Goal: Complete application form

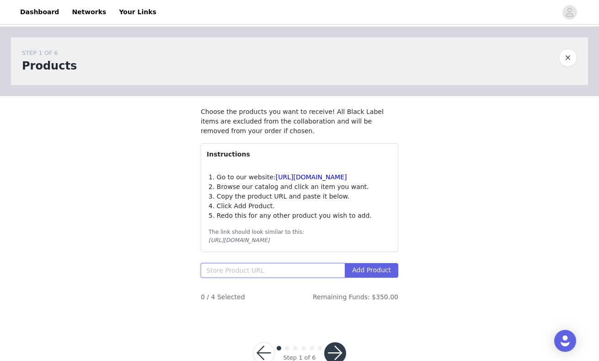
click at [249, 277] on input "text" at bounding box center [273, 270] width 144 height 15
paste input "[URL][DOMAIN_NAME][PERSON_NAME]"
type input "[URL][DOMAIN_NAME][PERSON_NAME]"
click at [384, 277] on button "Add Product" at bounding box center [371, 270] width 53 height 15
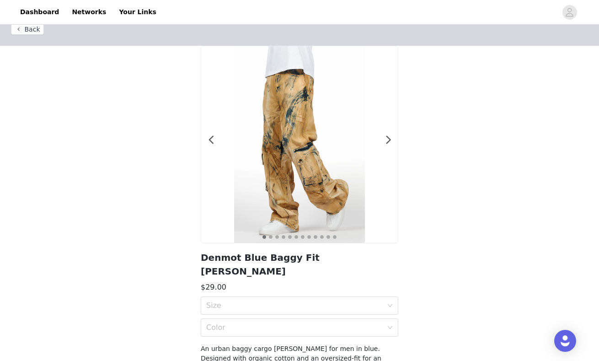
scroll to position [57, 0]
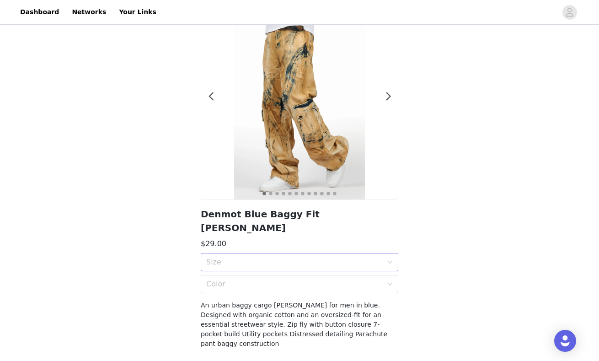
click at [306, 257] on div "Size" at bounding box center [294, 261] width 176 height 9
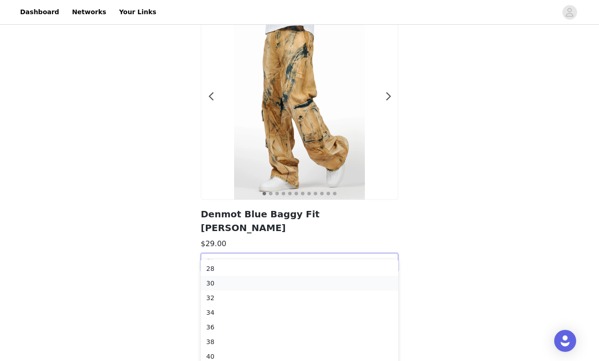
click at [251, 281] on div "30" at bounding box center [299, 283] width 186 height 10
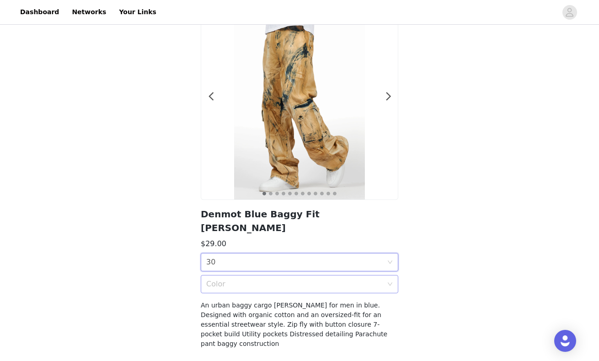
click at [259, 276] on div "Color" at bounding box center [296, 283] width 181 height 17
click at [266, 291] on div "Blue" at bounding box center [299, 290] width 186 height 10
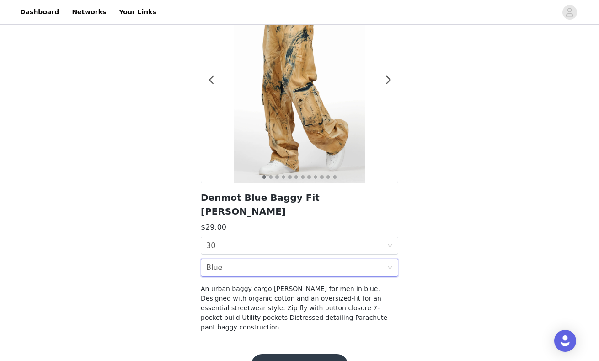
scroll to position [76, 0]
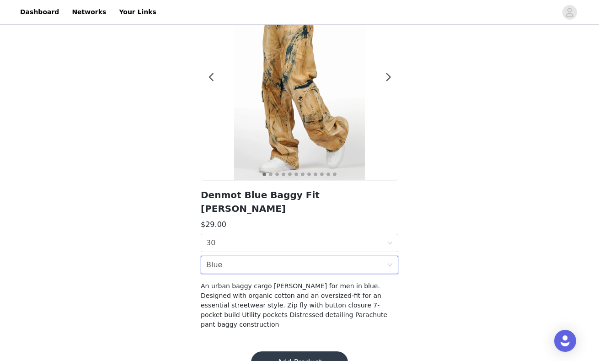
click at [315, 351] on button "Add Product" at bounding box center [299, 362] width 97 height 22
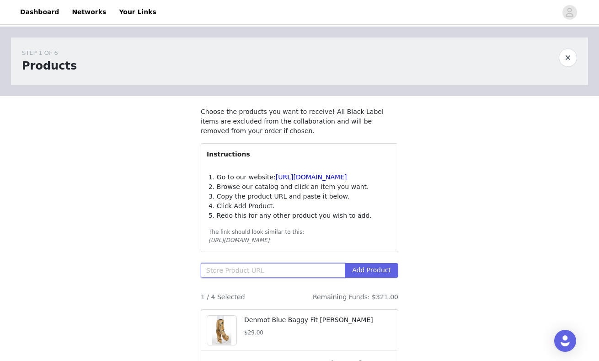
click at [244, 277] on input "text" at bounding box center [273, 270] width 144 height 15
paste input "https://www.rockstaroriginal.com/products/rsm-jns-fla-14694-espen-stacked-flare…"
type input "https://www.rockstaroriginal.com/products/rsm-jns-fla-14694-espen-stacked-flare…"
click at [381, 277] on button "Add Product" at bounding box center [371, 270] width 53 height 15
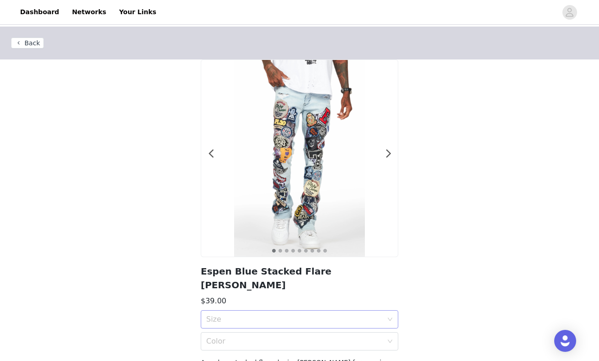
click at [270, 314] on div "Size" at bounding box center [294, 318] width 176 height 9
click at [246, 339] on div "30" at bounding box center [299, 340] width 186 height 10
click at [250, 336] on div "Color" at bounding box center [294, 340] width 176 height 9
click at [251, 347] on div "Blue" at bounding box center [299, 347] width 186 height 10
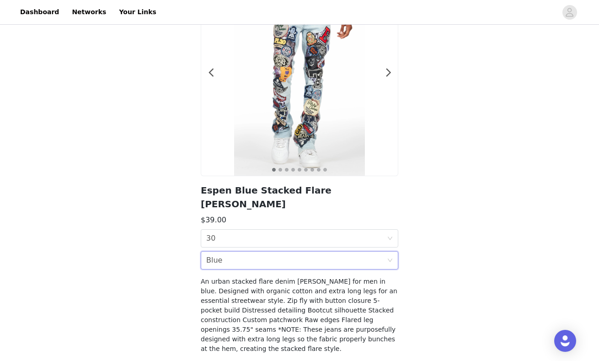
scroll to position [115, 0]
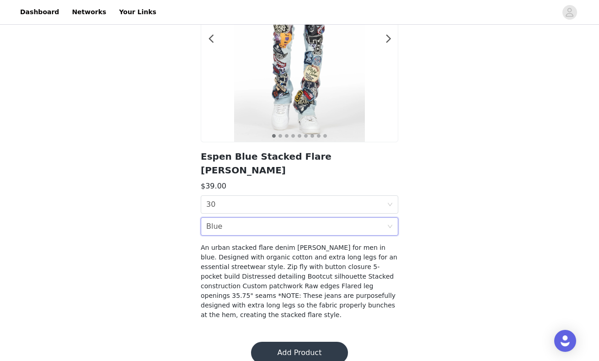
click at [301, 341] on button "Add Product" at bounding box center [299, 352] width 97 height 22
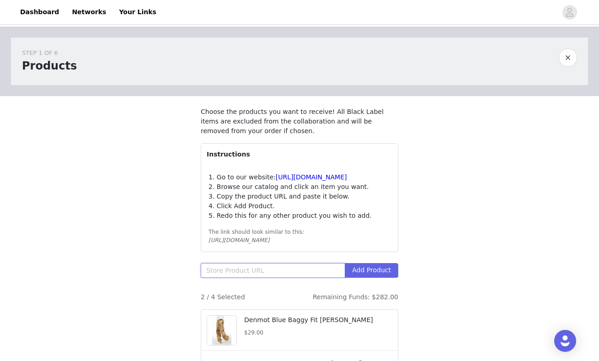
click at [241, 277] on input "text" at bounding box center [273, 270] width 144 height 15
paste input "https://www.rockstaroriginal.com/products/rsm-jns-bcj-16354-baatar-baggy-fit-je…"
type input "https://www.rockstaroriginal.com/products/rsm-jns-bcj-16354-baatar-baggy-fit-je…"
click at [379, 277] on button "Add Product" at bounding box center [371, 270] width 53 height 15
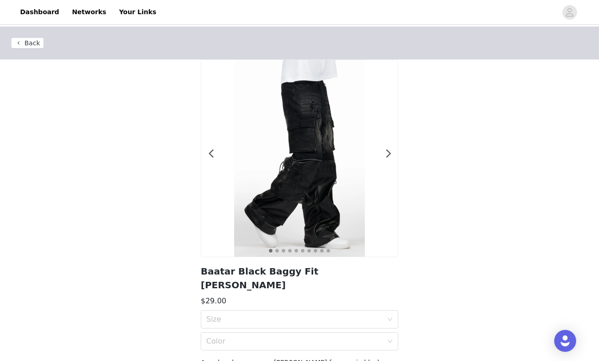
scroll to position [14, 0]
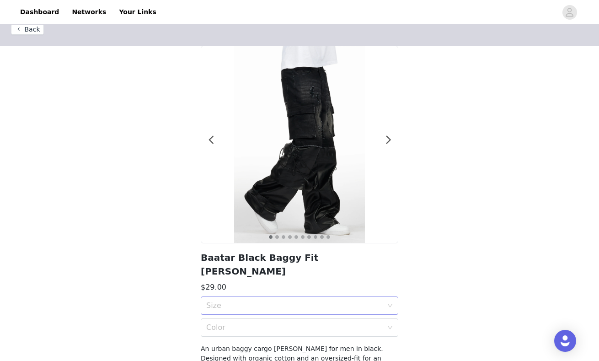
click at [380, 301] on div "Size" at bounding box center [294, 305] width 176 height 9
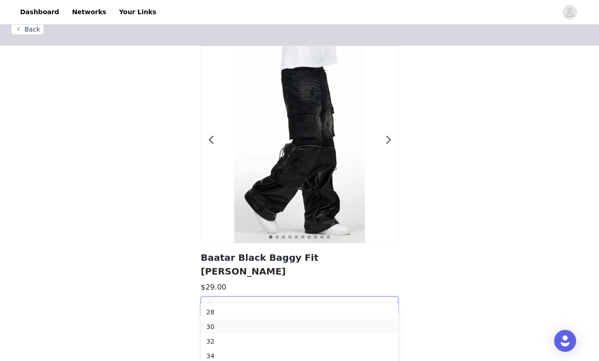
click at [252, 324] on div "30" at bounding box center [299, 326] width 186 height 10
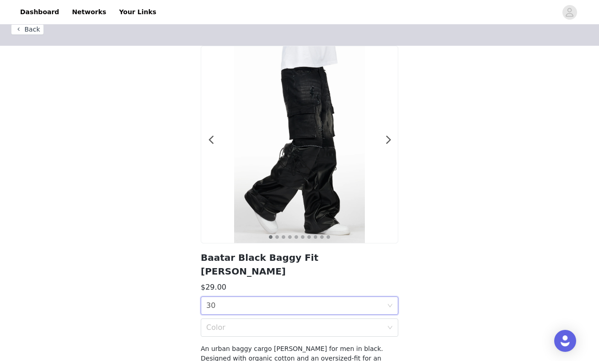
scroll to position [32, 0]
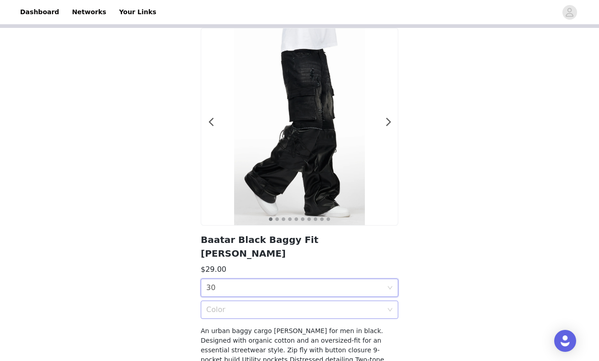
click at [367, 305] on div "Color" at bounding box center [294, 309] width 176 height 9
click at [309, 319] on div "Black" at bounding box center [299, 316] width 186 height 10
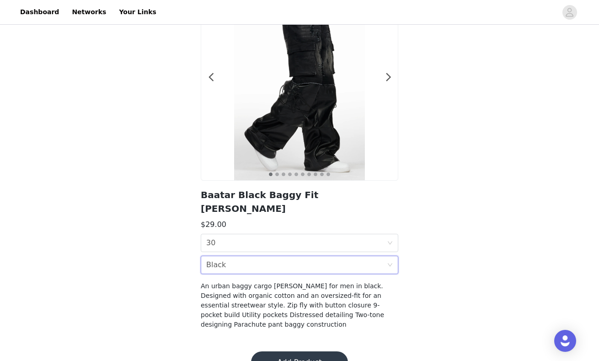
click at [324, 351] on button "Add Product" at bounding box center [299, 362] width 97 height 22
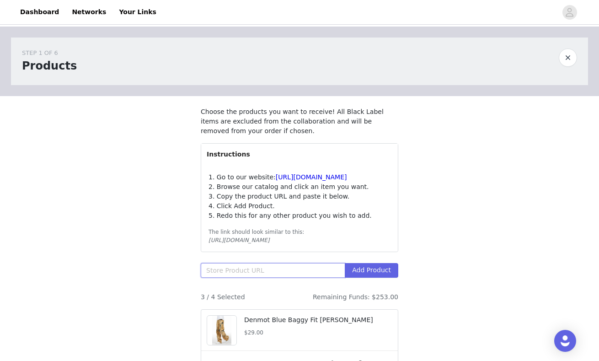
click at [254, 277] on input "text" at bounding box center [273, 270] width 144 height 15
paste input "https://www.rockstaroriginal.com/products/rsm-jkt-bja-14711-rune-varsity-jacket…"
type input "https://www.rockstaroriginal.com/products/rsm-jkt-bja-14711-rune-varsity-jacket…"
click at [381, 275] on button "Add Product" at bounding box center [371, 270] width 53 height 15
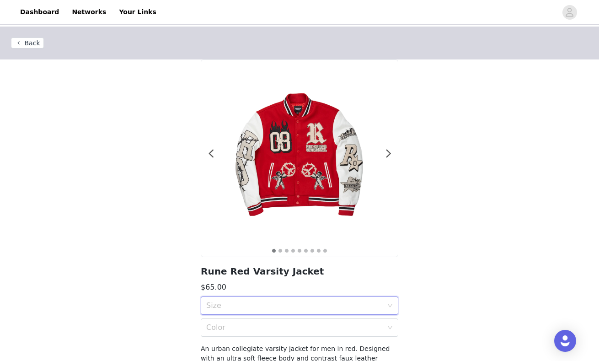
click at [329, 299] on div "Size" at bounding box center [296, 305] width 181 height 17
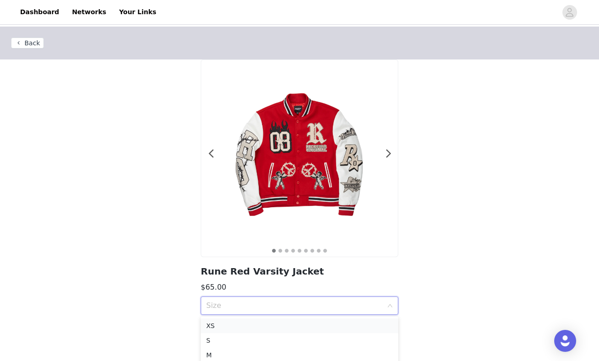
click at [230, 327] on div "XS" at bounding box center [299, 325] width 186 height 10
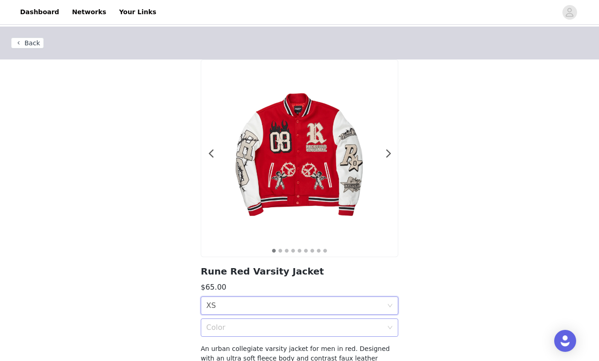
click at [287, 326] on div "Color" at bounding box center [294, 327] width 176 height 9
click at [230, 349] on div "Red" at bounding box center [299, 347] width 186 height 10
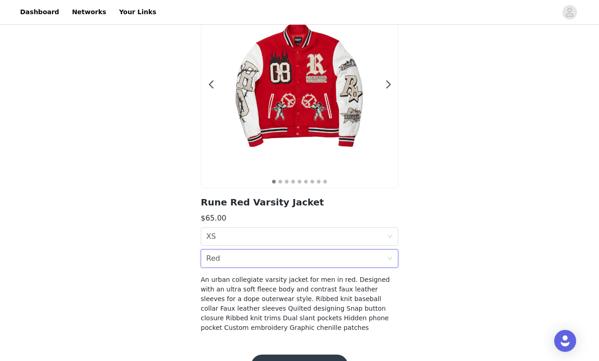
scroll to position [96, 0]
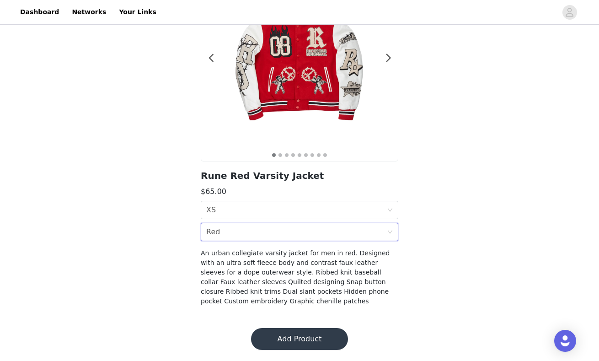
click at [313, 338] on button "Add Product" at bounding box center [299, 339] width 97 height 22
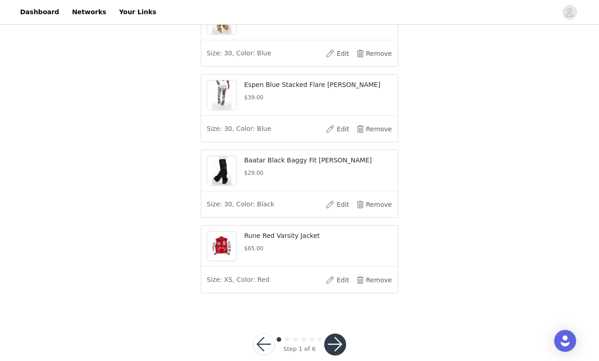
scroll to position [336, 0]
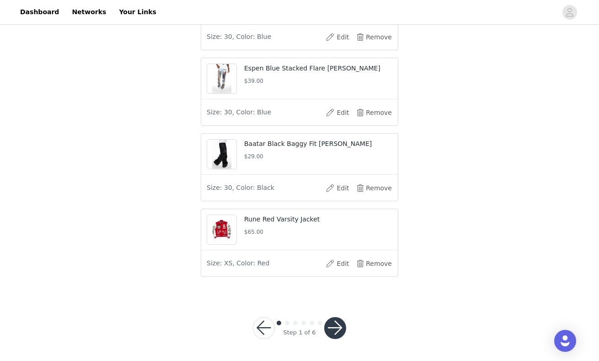
click at [335, 330] on button "button" at bounding box center [335, 328] width 22 height 22
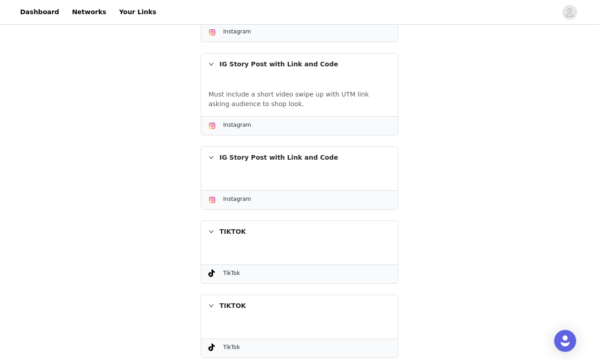
scroll to position [456, 0]
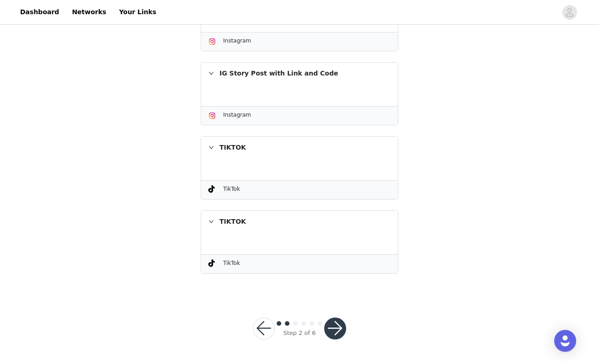
click at [331, 328] on button "button" at bounding box center [335, 328] width 22 height 22
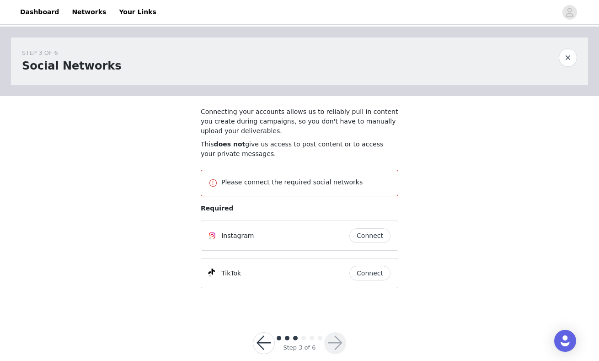
click at [372, 236] on button "Connect" at bounding box center [369, 235] width 41 height 15
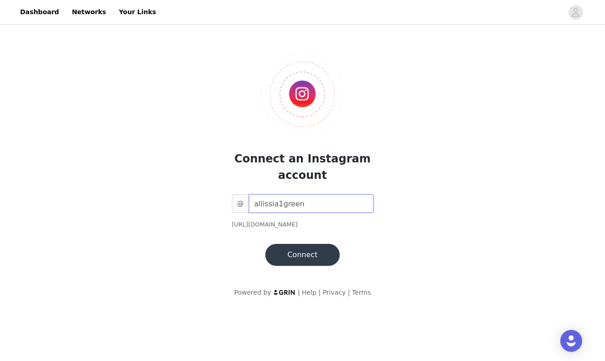
type input "allissia1green"
click at [305, 258] on button "Connect" at bounding box center [303, 255] width 74 height 22
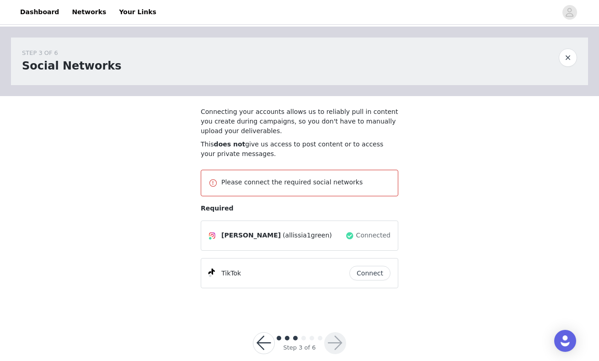
scroll to position [15, 0]
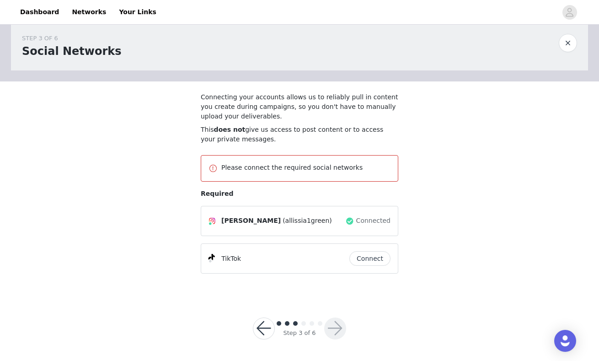
click at [373, 258] on button "Connect" at bounding box center [369, 258] width 41 height 15
click at [338, 323] on button "button" at bounding box center [335, 328] width 22 height 22
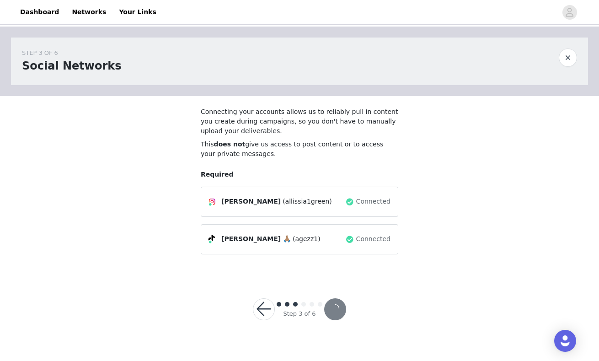
scroll to position [0, 0]
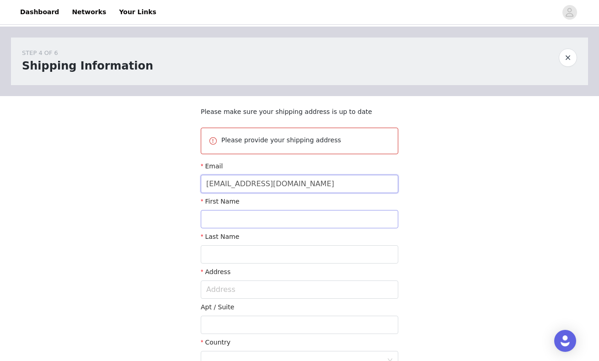
type input "allissiabusiness@gmail.com"
type input "Allissia"
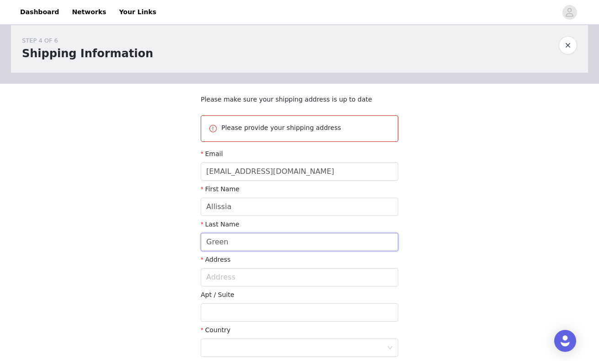
scroll to position [48, 0]
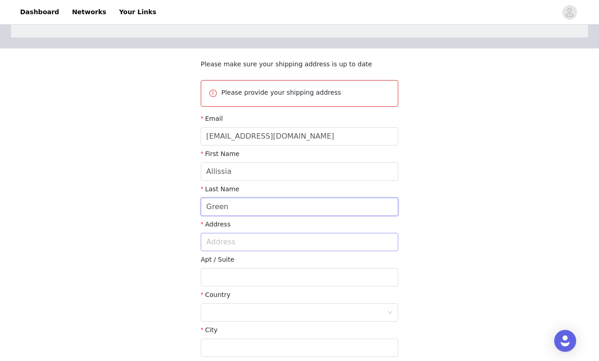
type input "Green"
type input "804 Edge Hill Rd"
type input "Glenside"
type input "19038-3822"
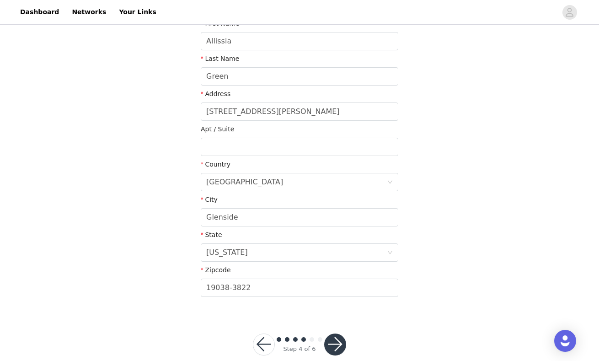
scroll to position [194, 0]
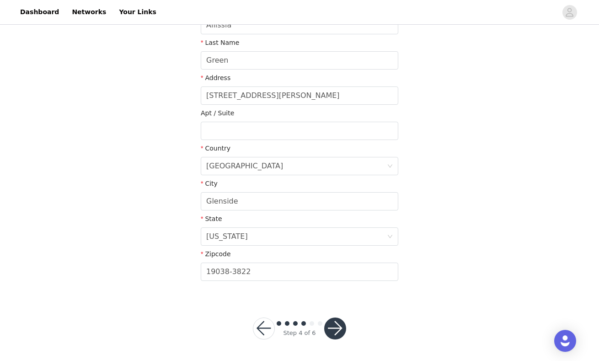
click at [333, 330] on button "button" at bounding box center [335, 328] width 22 height 22
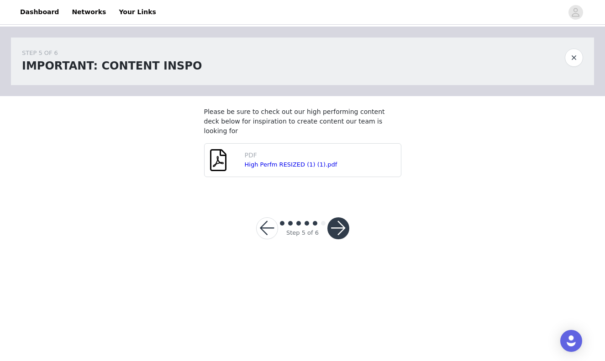
click at [294, 150] on div "PDF" at bounding box center [302, 155] width 114 height 10
click at [294, 161] on link "High Perfm RESIZED (1) (1).pdf" at bounding box center [291, 164] width 93 height 7
click at [339, 226] on button "button" at bounding box center [339, 228] width 22 height 22
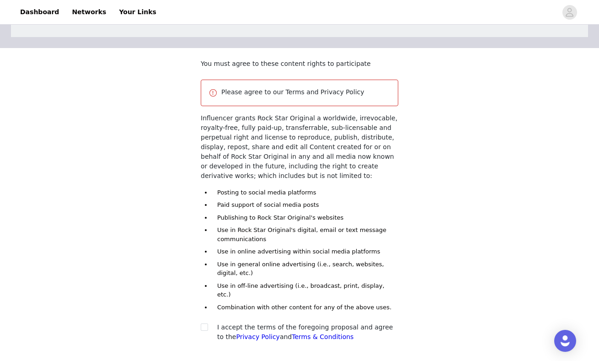
scroll to position [66, 0]
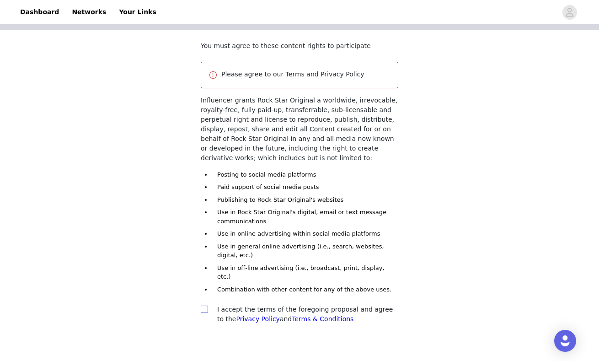
click at [206, 305] on input "checkbox" at bounding box center [204, 308] width 6 height 6
checkbox input "true"
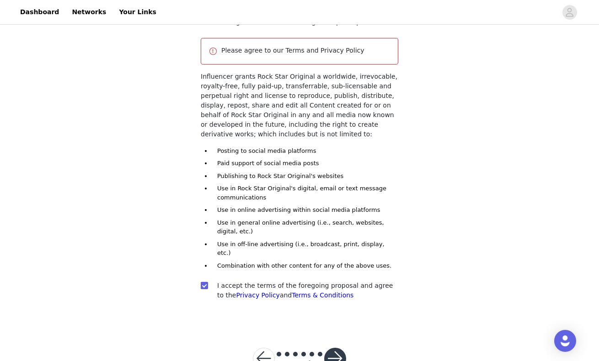
scroll to position [109, 0]
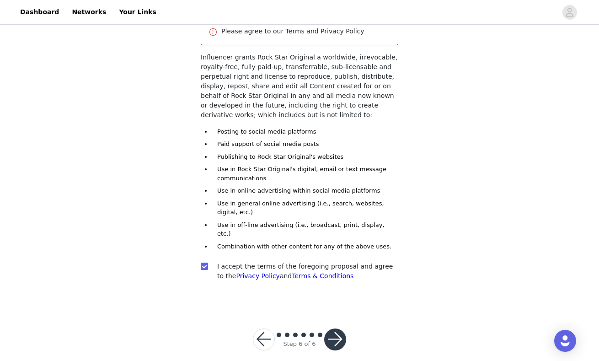
click at [335, 328] on button "button" at bounding box center [335, 339] width 22 height 22
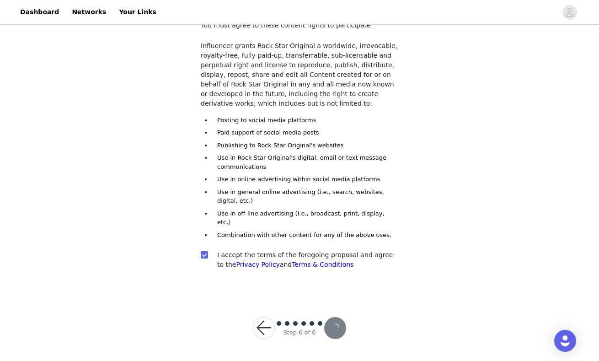
scroll to position [75, 0]
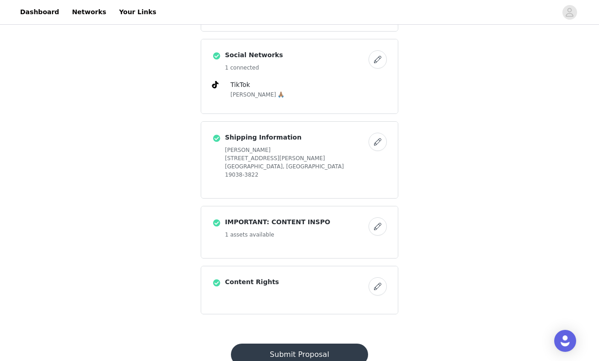
scroll to position [515, 0]
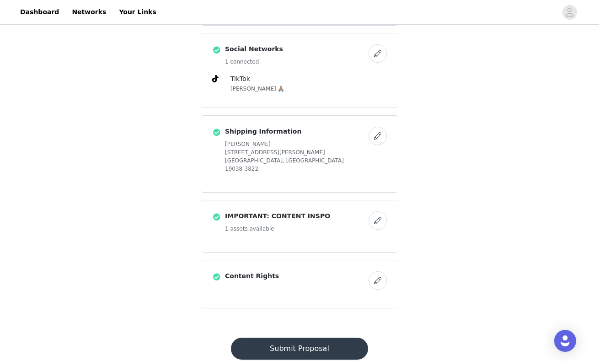
click at [313, 337] on button "Submit Proposal" at bounding box center [299, 348] width 137 height 22
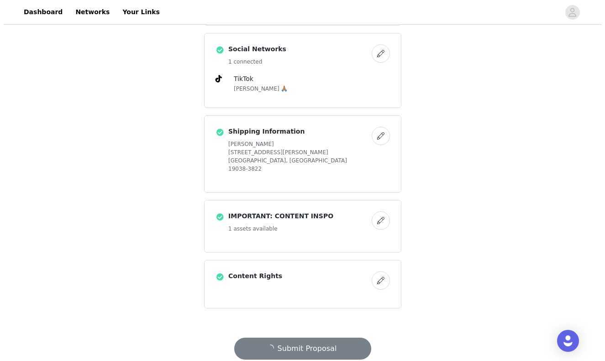
scroll to position [0, 0]
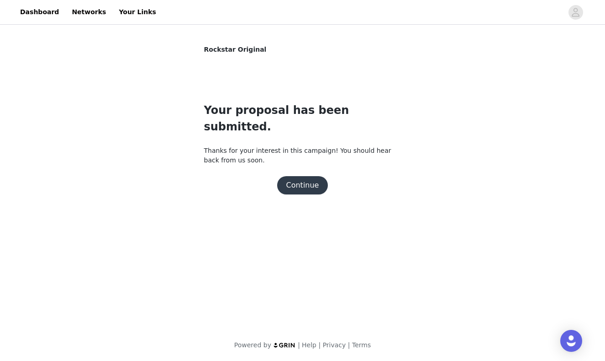
click at [296, 176] on button "Continue" at bounding box center [302, 185] width 51 height 18
